Goal: Information Seeking & Learning: Understand process/instructions

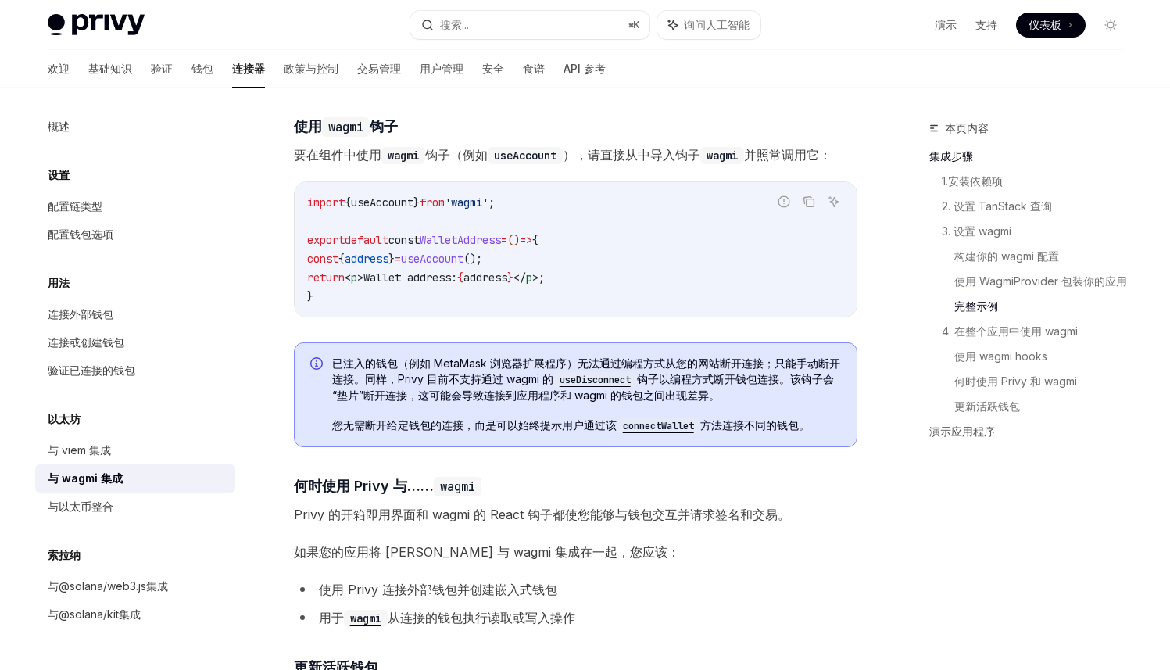
scroll to position [3255, 0]
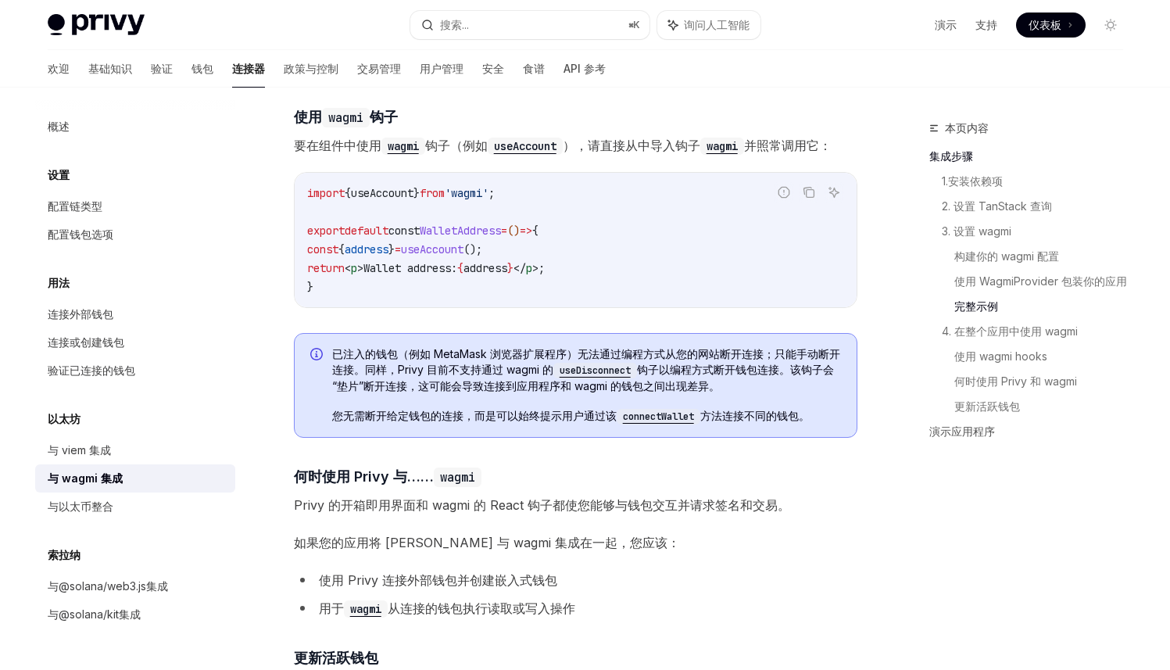
click at [496, 588] on font "使用 Privy 连接外部钱包并创建嵌入式钱包" at bounding box center [438, 580] width 238 height 16
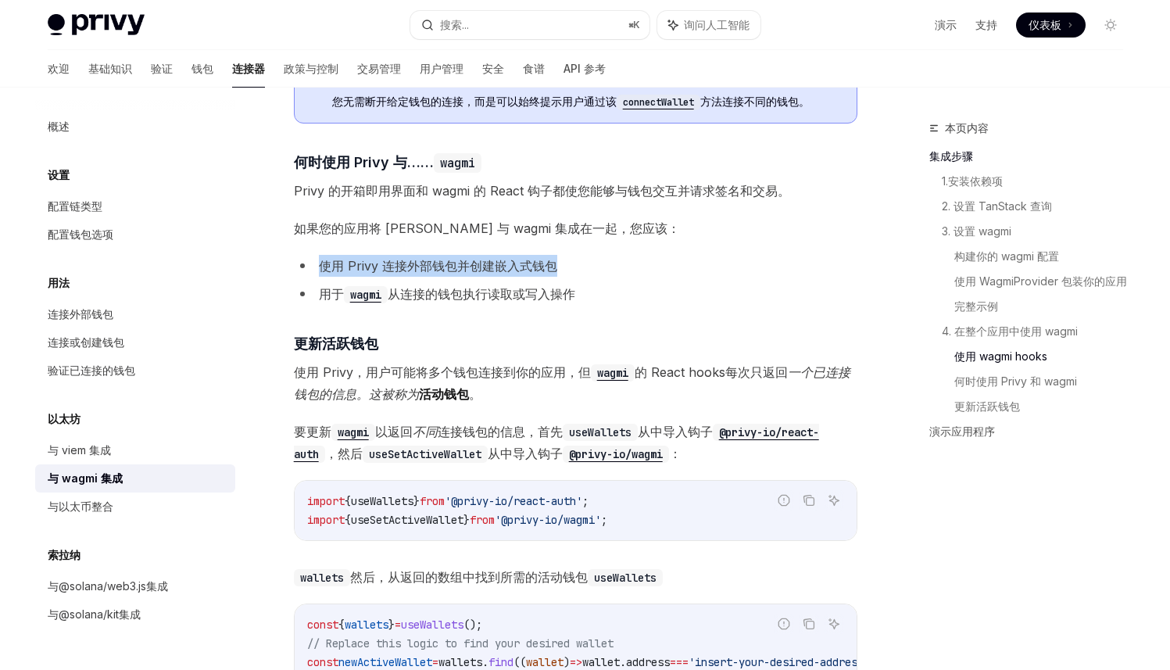
scroll to position [3561, 0]
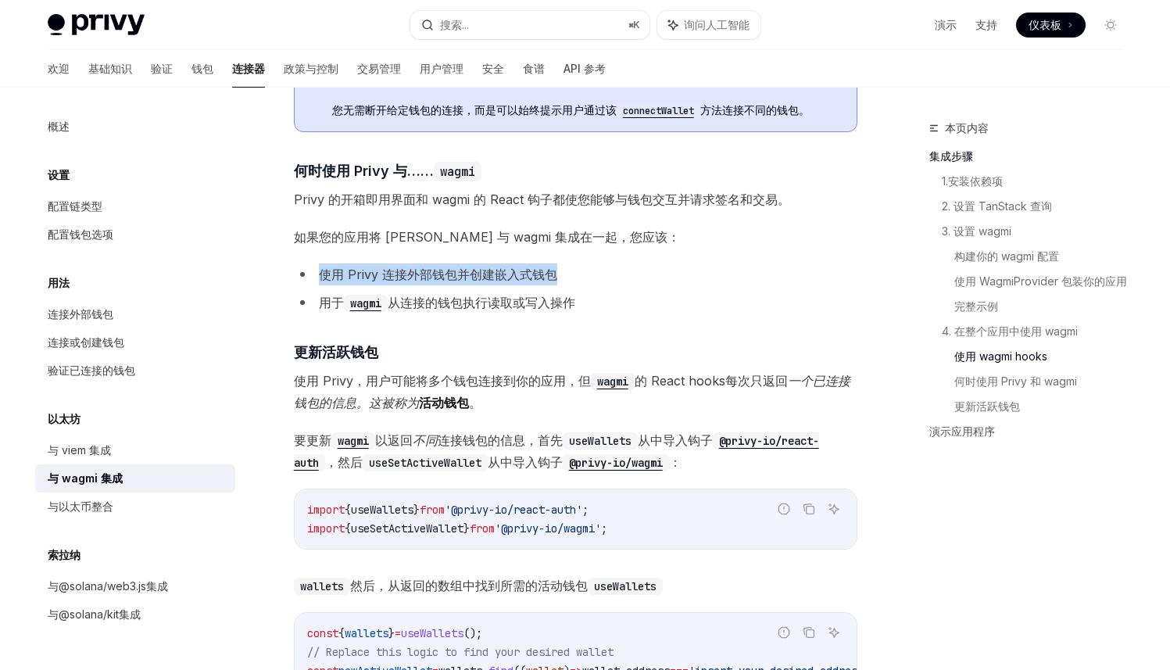
click at [693, 207] on font "Privy 的开箱即用界面和 wagmi 的 React 钩子都使您能够与钱包交互并请求签名和交易。" at bounding box center [542, 200] width 496 height 16
click at [513, 245] on font "如果您的应用将 [PERSON_NAME] 与 wagmi 集成在一起，您应该：" at bounding box center [487, 237] width 386 height 16
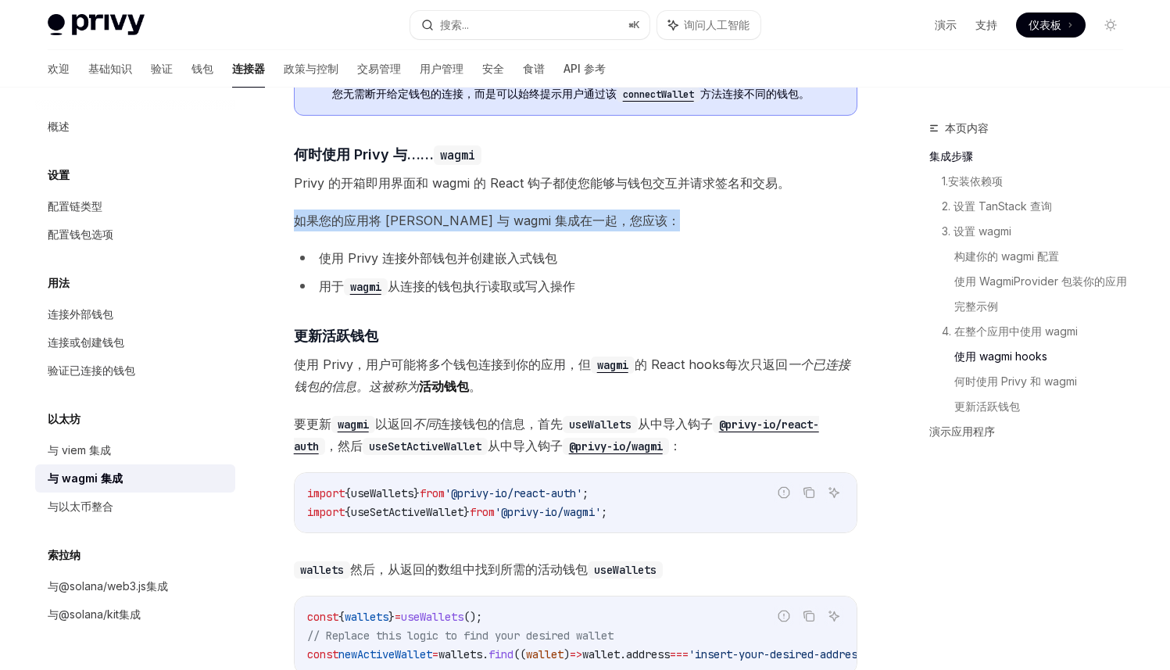
scroll to position [3585, 0]
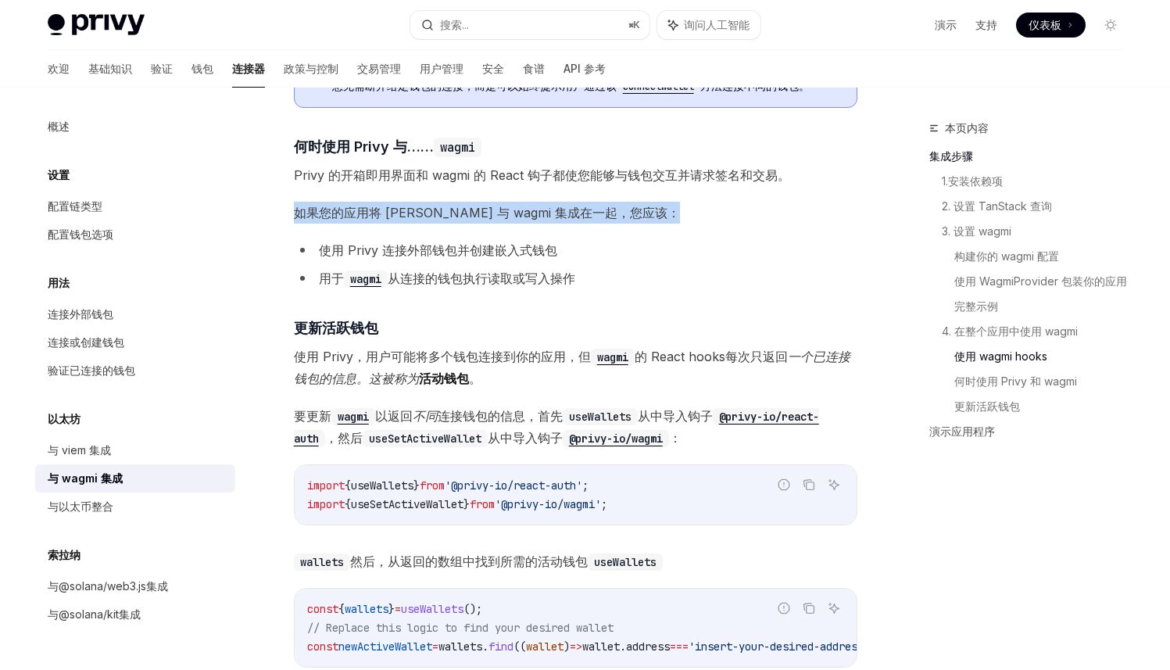
click at [507, 286] on font "从连接的钱包执行读取或写入操作" at bounding box center [482, 279] width 188 height 16
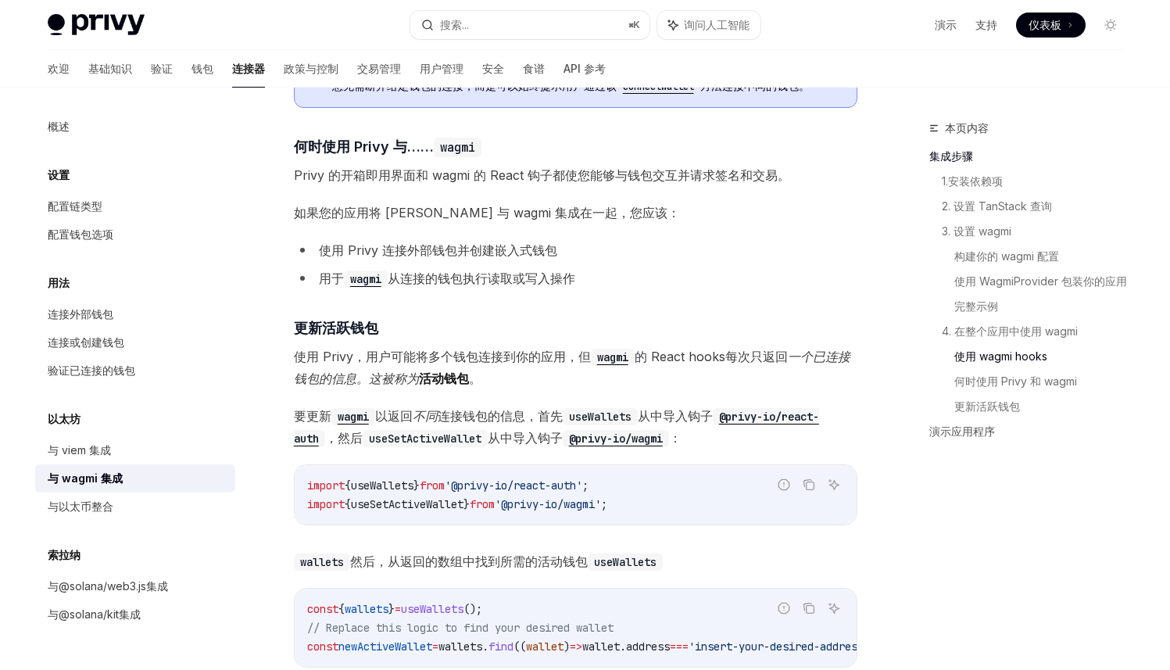
click at [507, 286] on font "从连接的钱包执行读取或写入操作" at bounding box center [482, 279] width 188 height 16
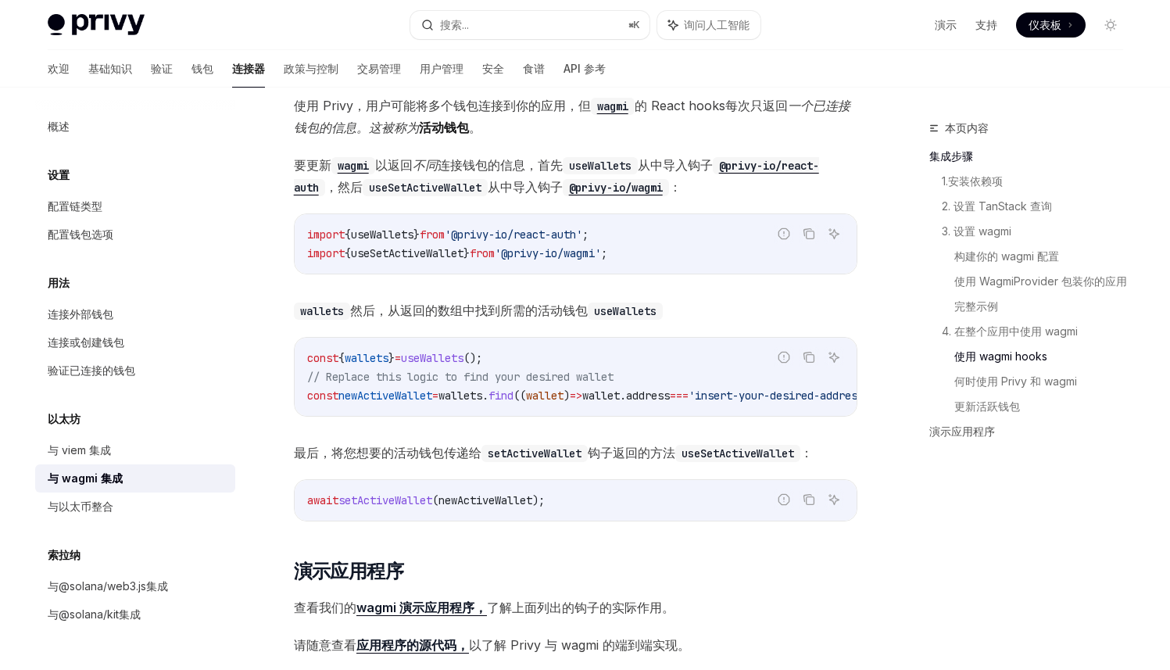
scroll to position [3835, 0]
click at [406, 509] on span "setActiveWallet" at bounding box center [386, 502] width 94 height 14
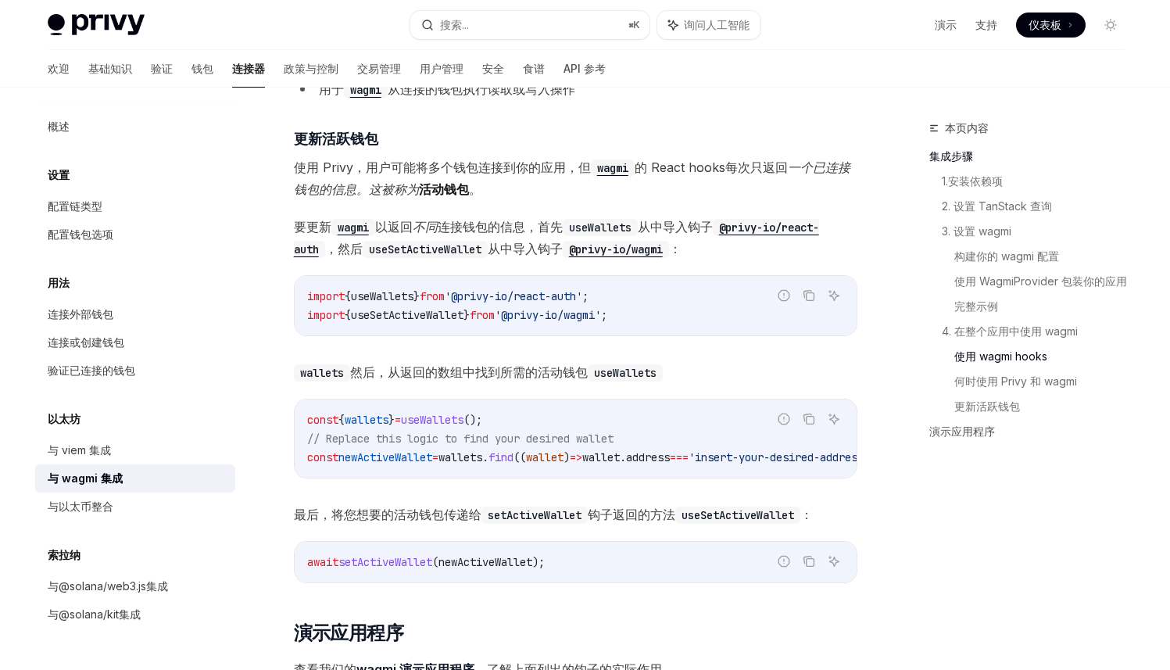
scroll to position [3778, 0]
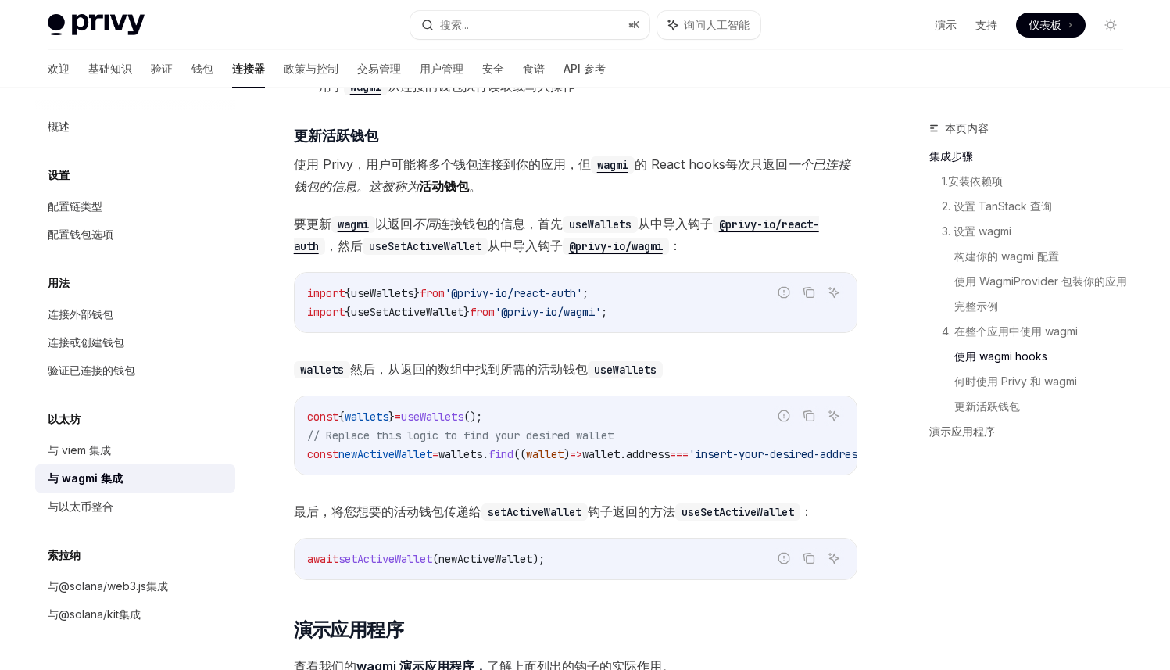
copy span "setActiveWallet"
